Goal: Check status: Check status

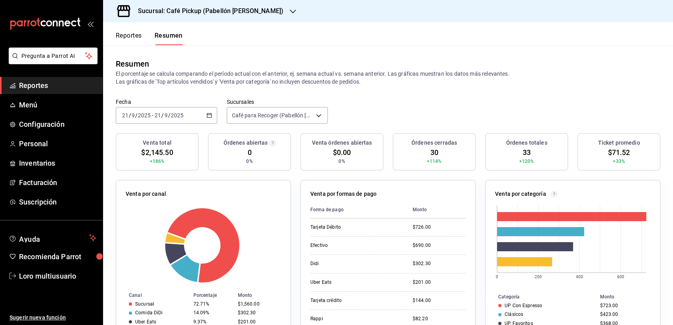
click at [164, 117] on input "9" at bounding box center [166, 115] width 4 height 6
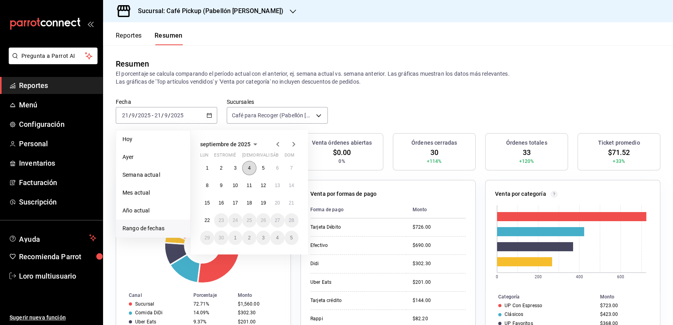
click at [249, 170] on abbr "4" at bounding box center [249, 168] width 3 height 6
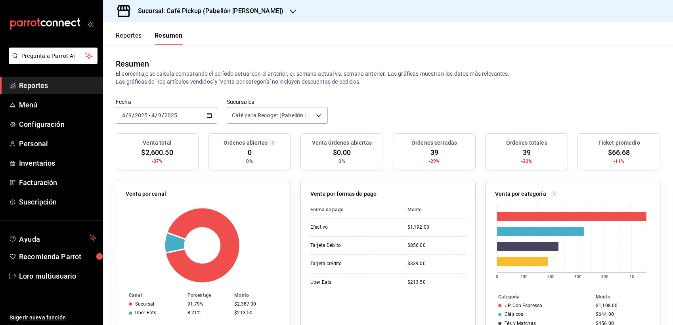
click at [166, 120] on div "[DATE] [DATE] - [DATE] [DATE]" at bounding box center [166, 115] width 101 height 17
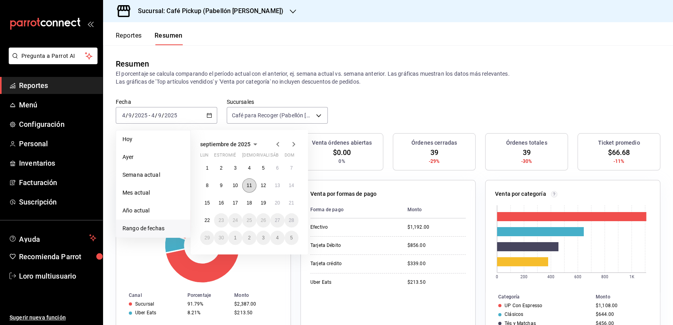
click at [247, 185] on abbr "11" at bounding box center [249, 186] width 5 height 6
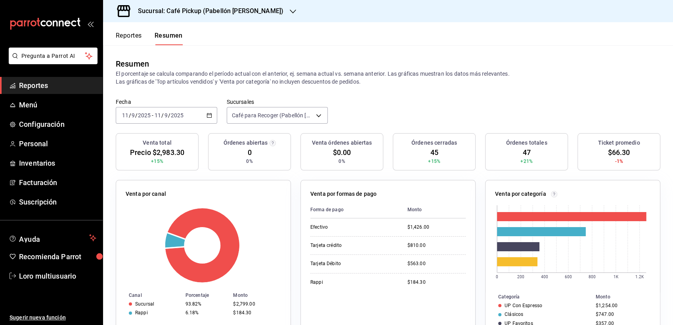
click at [174, 118] on input "2025" at bounding box center [176, 115] width 13 height 6
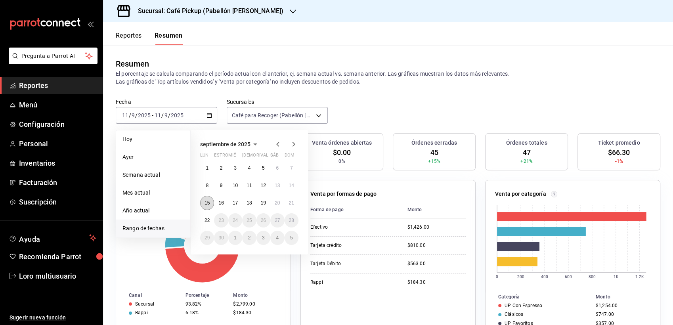
click at [210, 200] on button "15" at bounding box center [207, 203] width 14 height 14
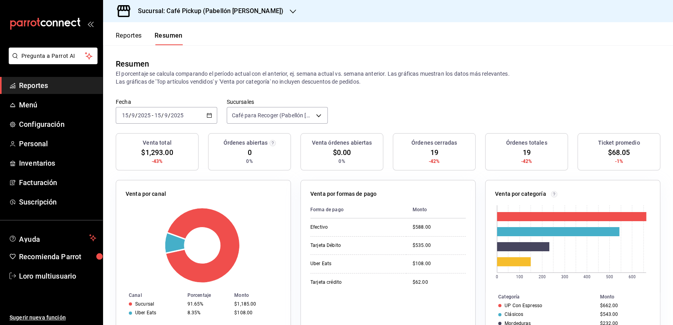
click at [201, 15] on h3 "Sucursal: Café Pickup (Pabellón [PERSON_NAME])" at bounding box center [208, 11] width 152 height 10
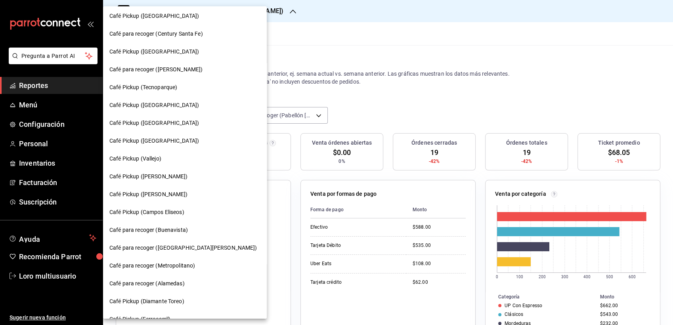
scroll to position [145, 0]
click at [146, 192] on span "Café Pickup ([PERSON_NAME])" at bounding box center [148, 194] width 78 height 8
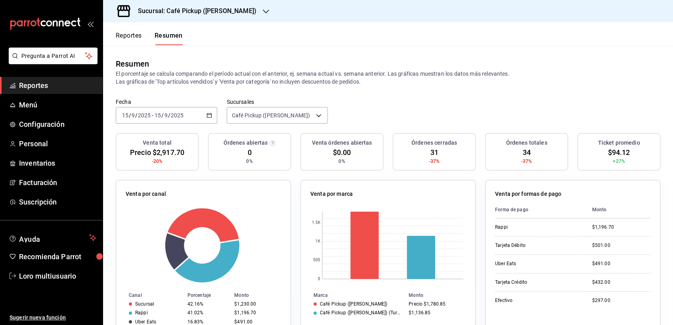
click at [175, 119] on div "[DATE] [DATE] - [DATE] [DATE]" at bounding box center [166, 115] width 101 height 17
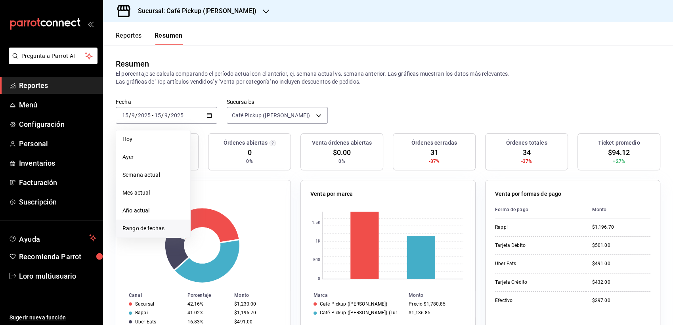
click at [142, 233] on li "Rango de fechas" at bounding box center [153, 229] width 74 height 18
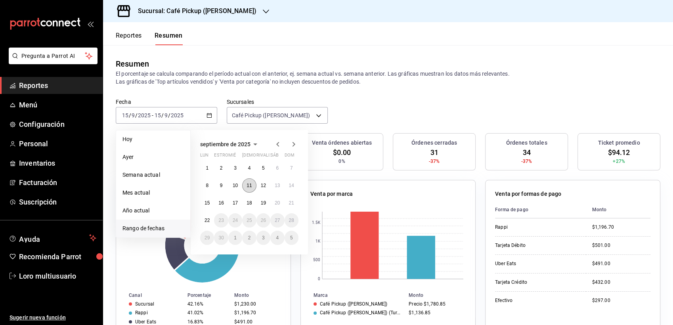
click at [249, 183] on abbr "11" at bounding box center [249, 186] width 5 height 6
